Goal: Task Accomplishment & Management: Manage account settings

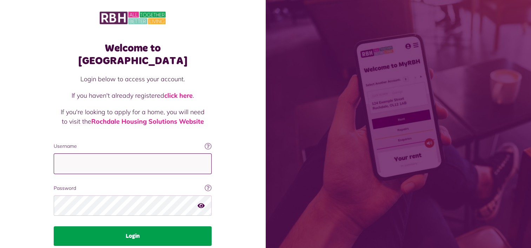
type input "**********"
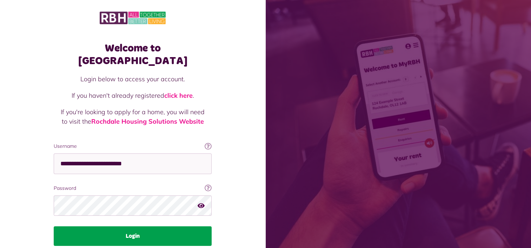
click at [101, 227] on button "Login" at bounding box center [133, 237] width 158 height 20
